Goal: Check status: Check status

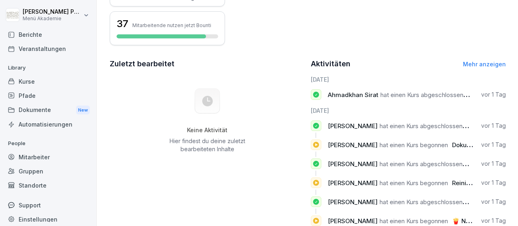
scroll to position [47, 0]
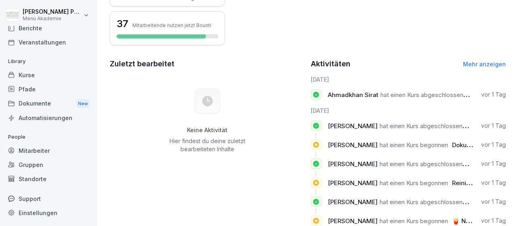
click at [37, 178] on div "Standorte" at bounding box center [48, 179] width 88 height 14
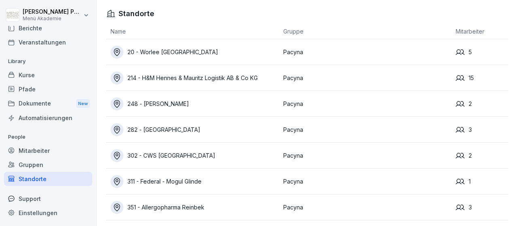
click at [196, 81] on div "214 - H&M Hennes & Mauritz Logistik AB & Co KG" at bounding box center [194, 78] width 169 height 13
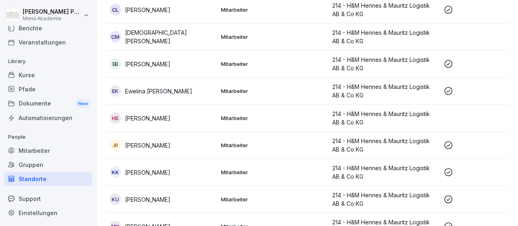
scroll to position [282, 0]
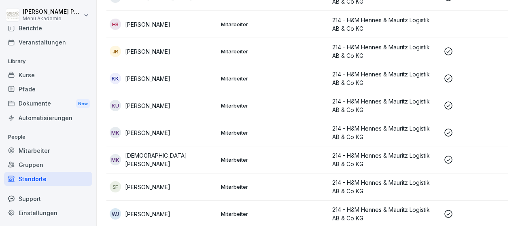
click at [244, 106] on p "Mitarbeiter" at bounding box center [273, 105] width 105 height 7
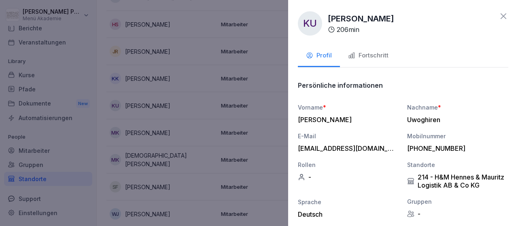
click at [386, 53] on div "Fortschritt" at bounding box center [368, 55] width 40 height 9
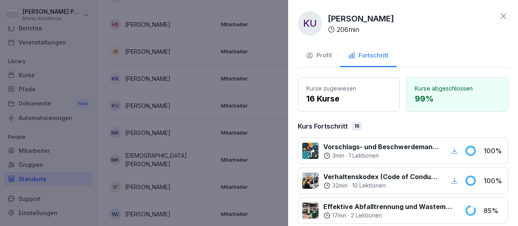
click at [504, 18] on icon at bounding box center [503, 16] width 10 height 10
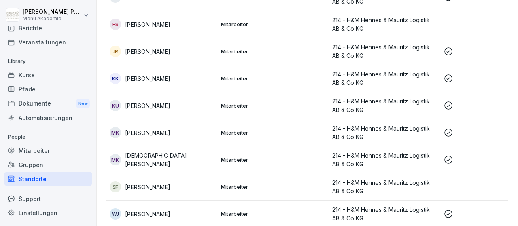
click at [153, 159] on p "[DEMOGRAPHIC_DATA][PERSON_NAME]" at bounding box center [169, 159] width 89 height 17
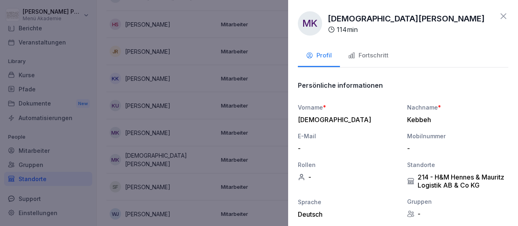
click at [375, 59] on div "Fortschritt" at bounding box center [368, 55] width 40 height 9
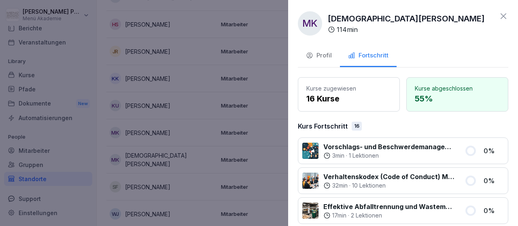
click at [498, 18] on icon at bounding box center [503, 16] width 10 height 10
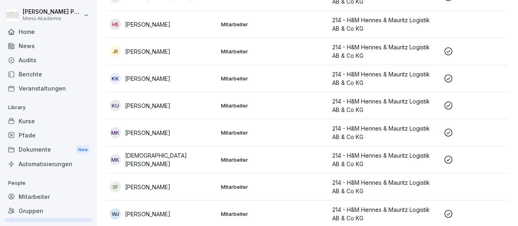
scroll to position [0, 0]
click at [30, 34] on div "Home" at bounding box center [48, 33] width 88 height 14
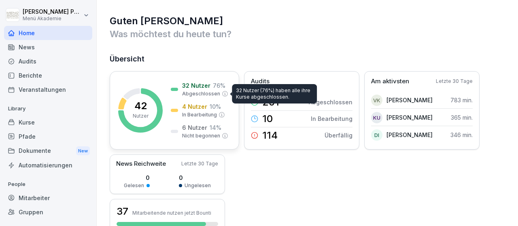
click at [200, 93] on p "Abgeschlossen" at bounding box center [201, 93] width 38 height 7
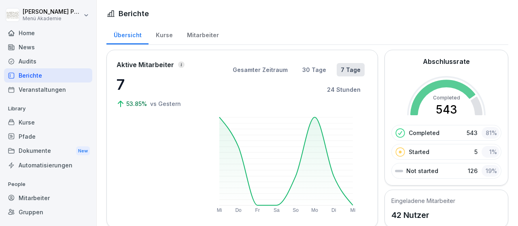
click at [35, 198] on div "Mitarbeiter" at bounding box center [48, 198] width 88 height 14
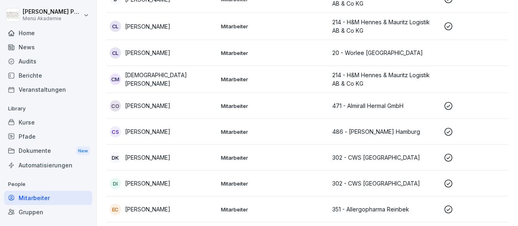
scroll to position [328, 0]
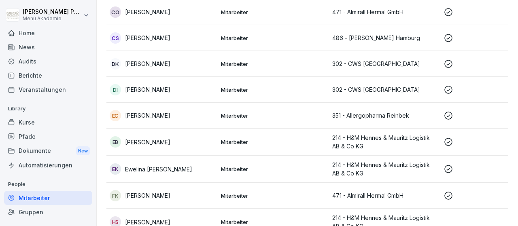
click at [170, 141] on p "[PERSON_NAME]" at bounding box center [147, 142] width 45 height 8
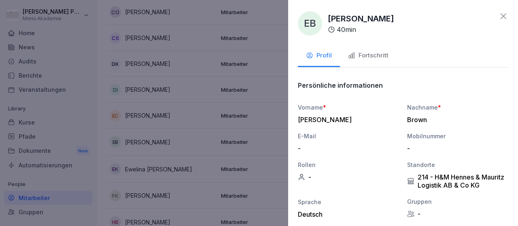
click at [365, 54] on div "Fortschritt" at bounding box center [368, 55] width 40 height 9
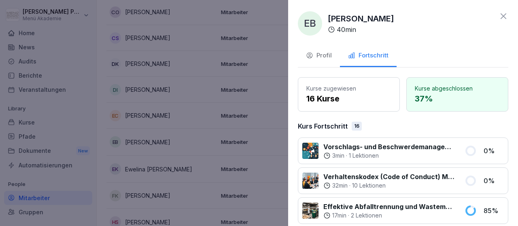
click at [501, 17] on icon at bounding box center [503, 16] width 10 height 10
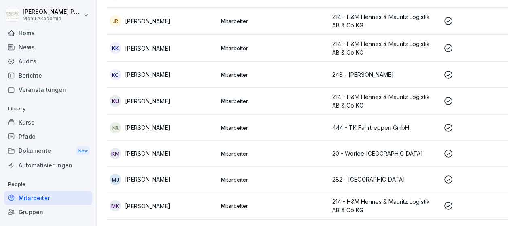
scroll to position [704, 0]
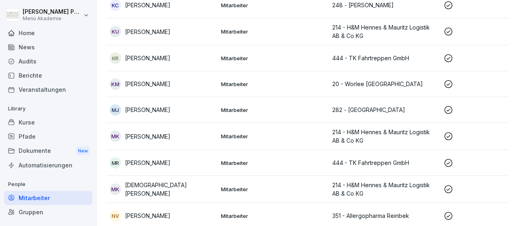
click at [170, 187] on p "[DEMOGRAPHIC_DATA][PERSON_NAME]" at bounding box center [169, 189] width 89 height 17
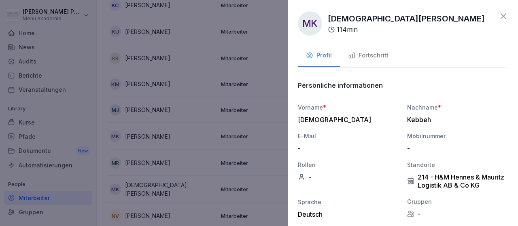
click at [361, 56] on div "Fortschritt" at bounding box center [368, 55] width 40 height 9
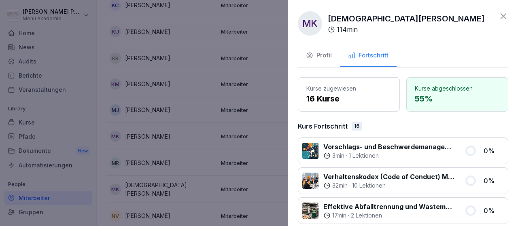
click at [501, 17] on icon at bounding box center [503, 16] width 10 height 10
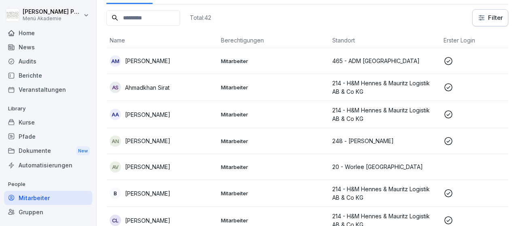
scroll to position [35, 0]
